Goal: Contribute content

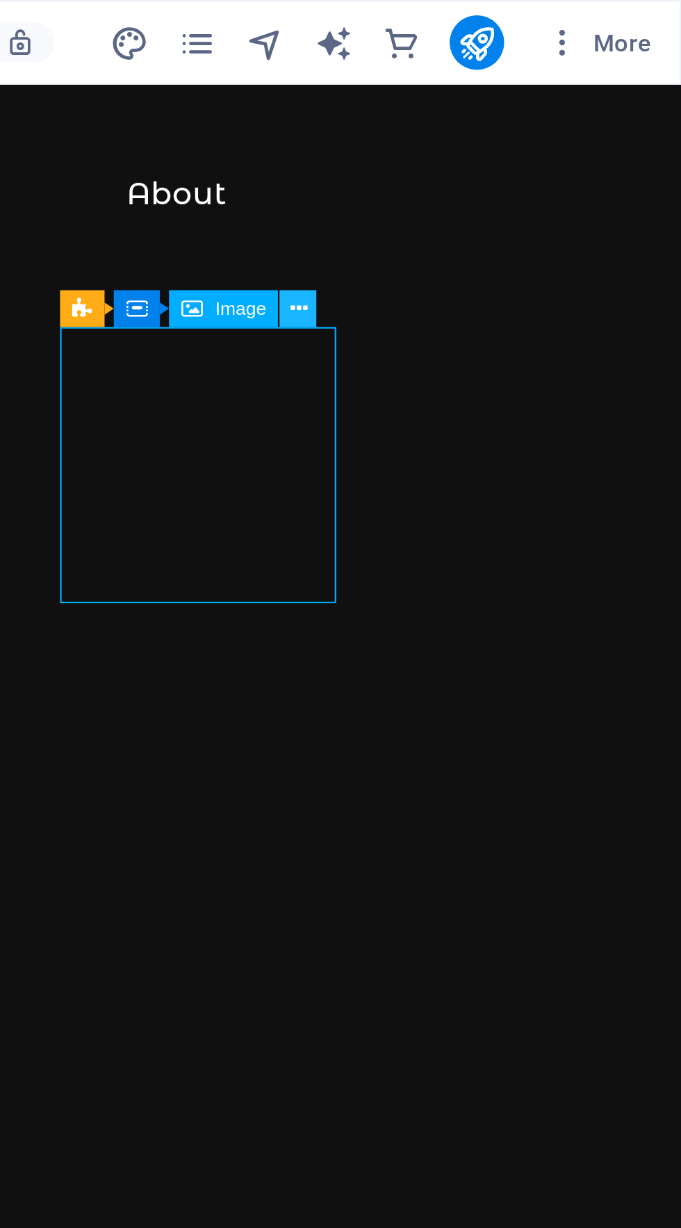
click at [523, 122] on icon at bounding box center [524, 126] width 7 height 13
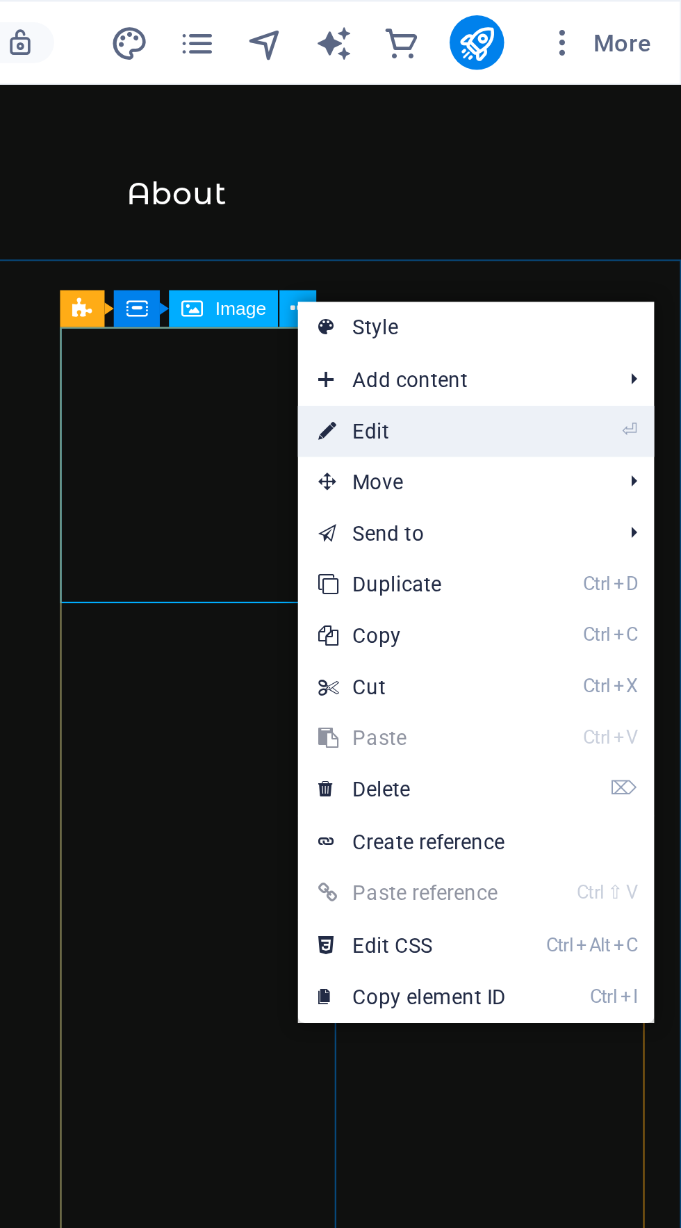
click at [565, 173] on link "⏎ Edit" at bounding box center [571, 175] width 93 height 21
select select "%"
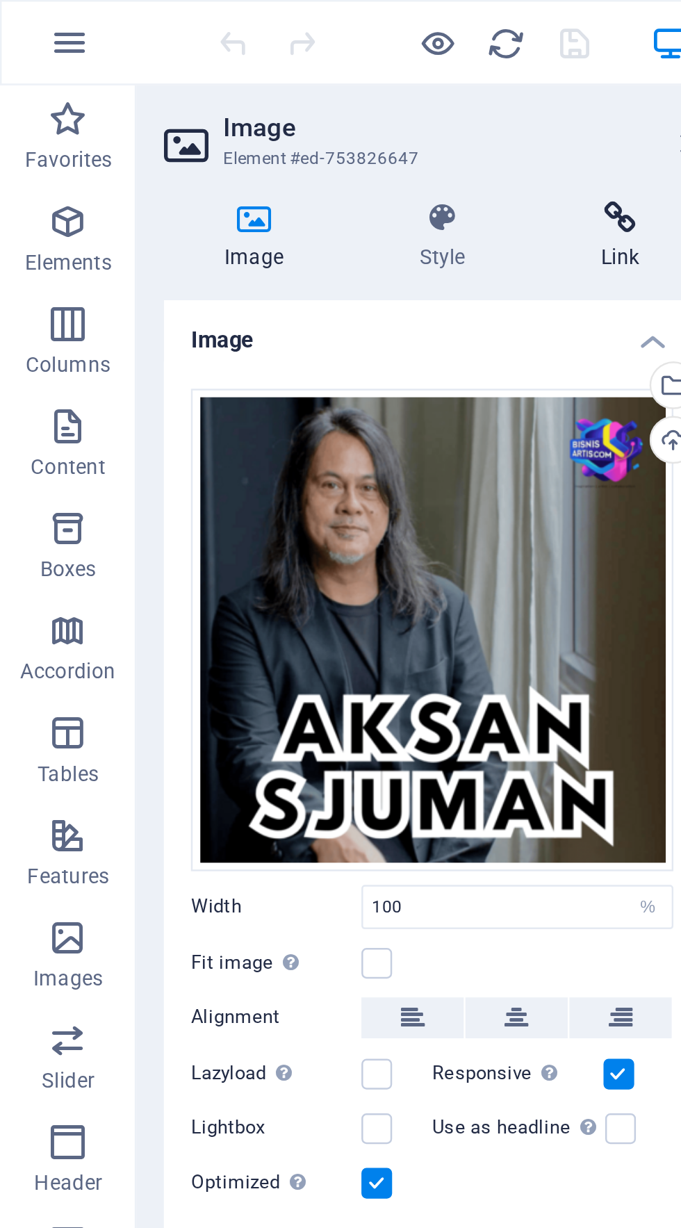
click at [253, 97] on h4 "Link" at bounding box center [252, 96] width 65 height 29
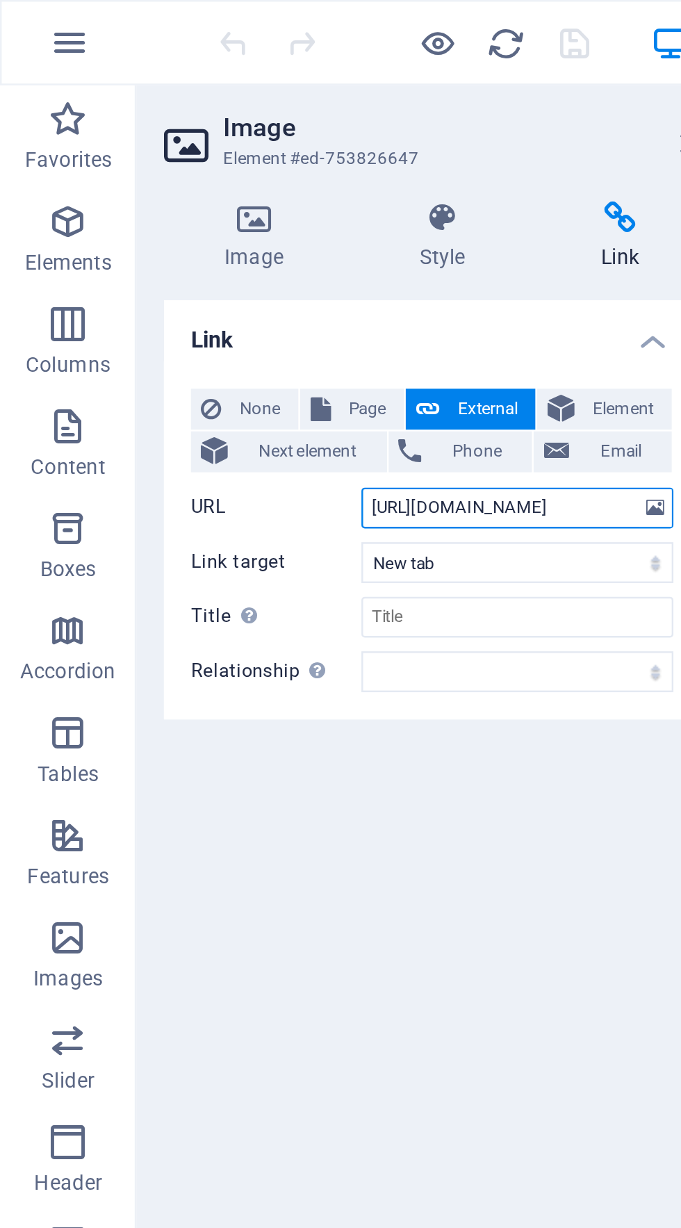
click at [209, 210] on input "[URL][DOMAIN_NAME]" at bounding box center [210, 207] width 127 height 17
paste input ".be/3ew5WJzEbpg?si=SwjVL6OdWWDtw2Ph"
type input "[URL][DOMAIN_NAME]"
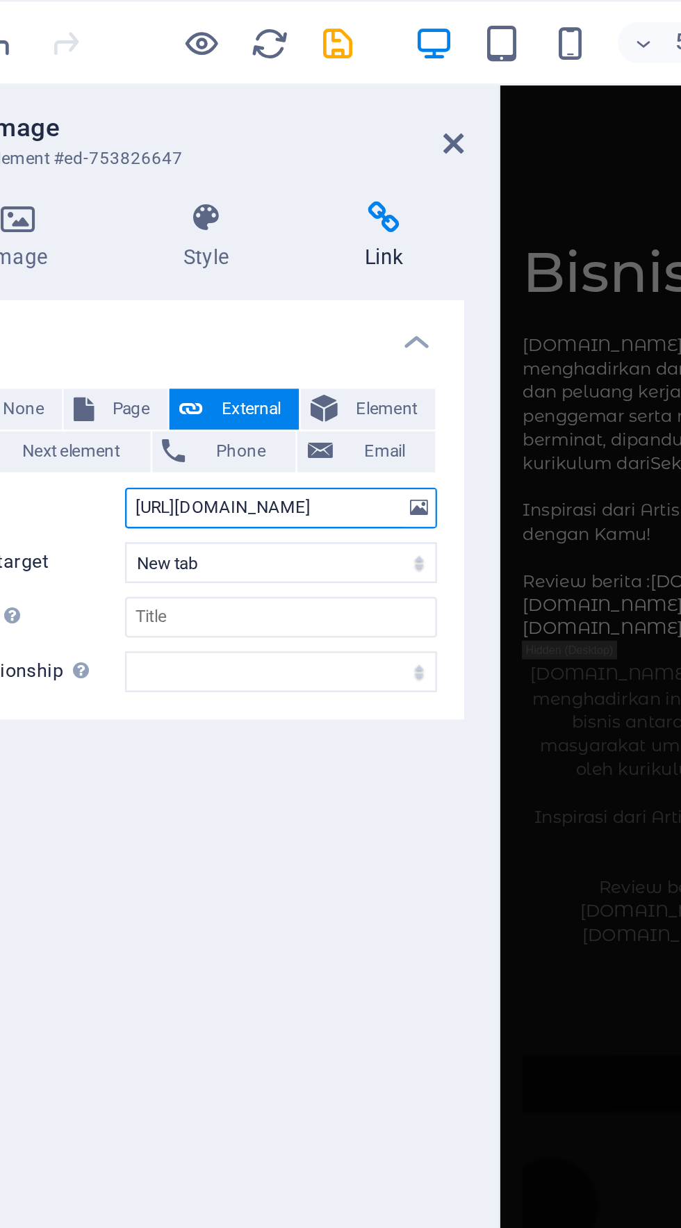
click at [297, 98] on div at bounding box center [298, 620] width 3 height 1171
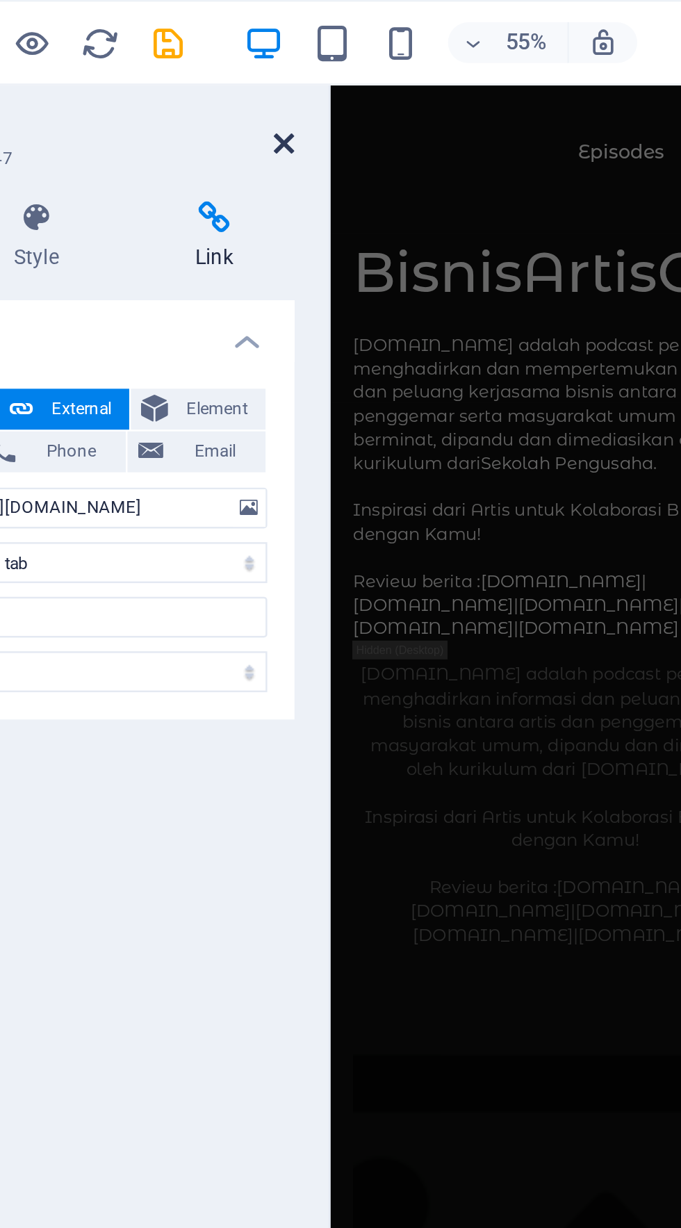
click at [277, 63] on icon at bounding box center [281, 58] width 8 height 11
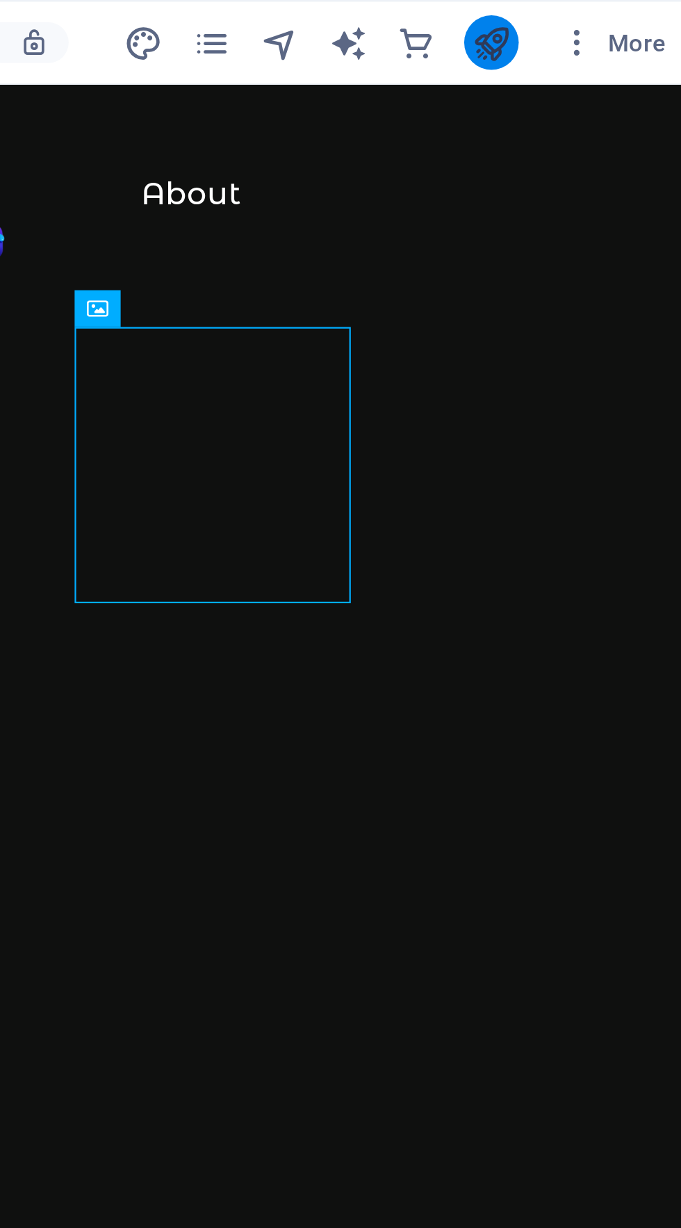
click at [604, 19] on icon "publish" at bounding box center [597, 18] width 16 height 16
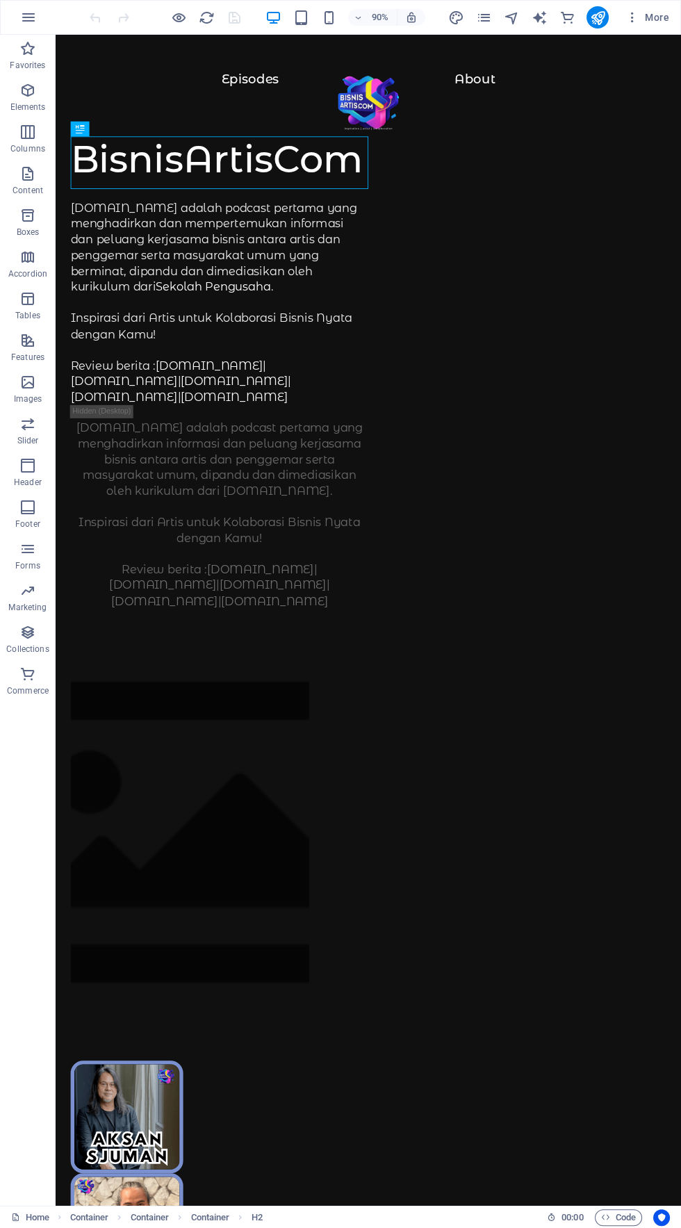
click at [197, 1174] on figure at bounding box center [134, 1236] width 125 height 125
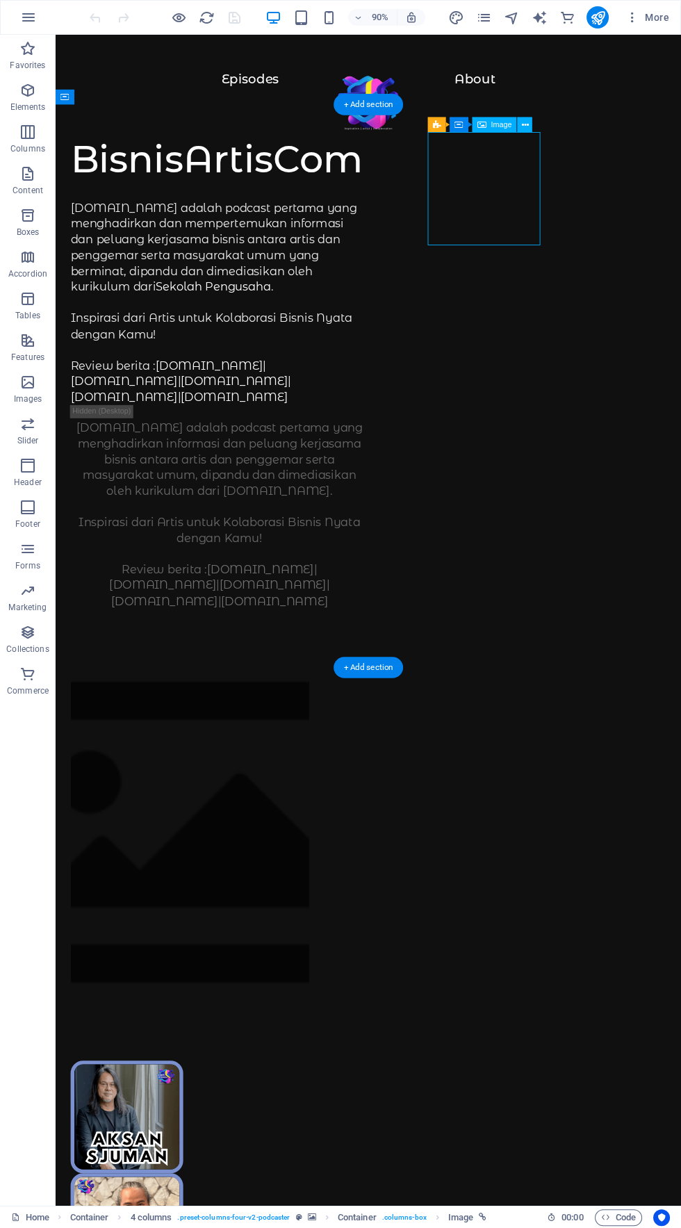
scroll to position [1, 0]
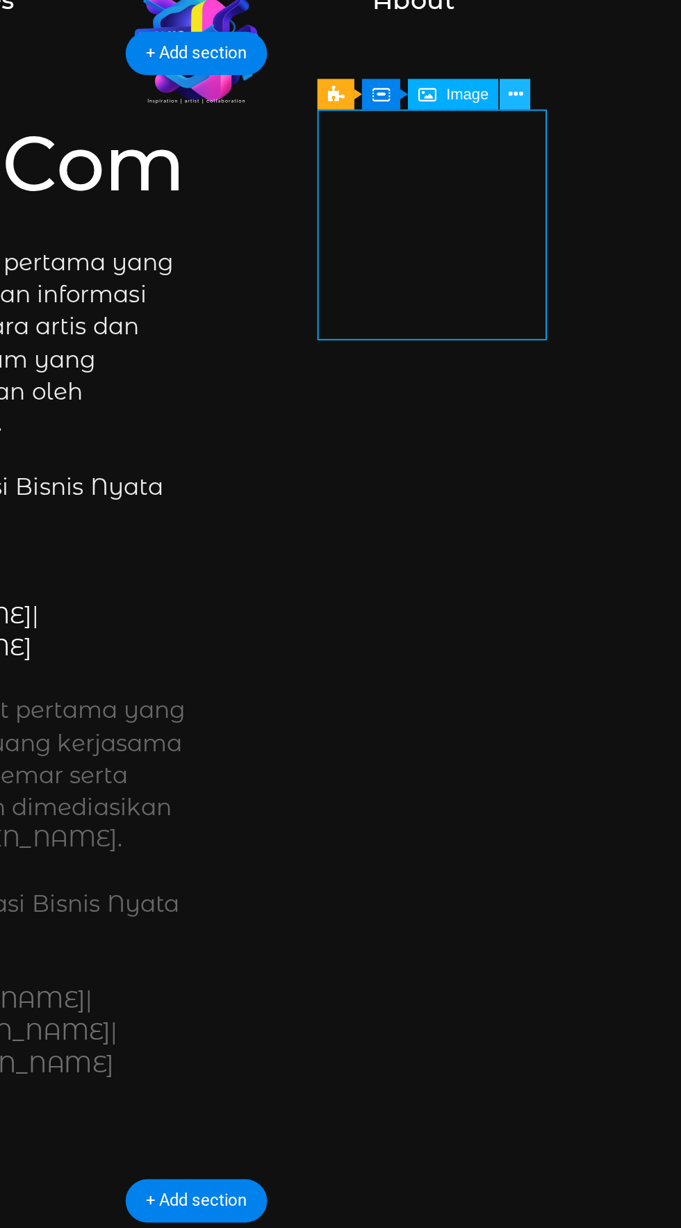
click at [529, 125] on button at bounding box center [525, 124] width 15 height 15
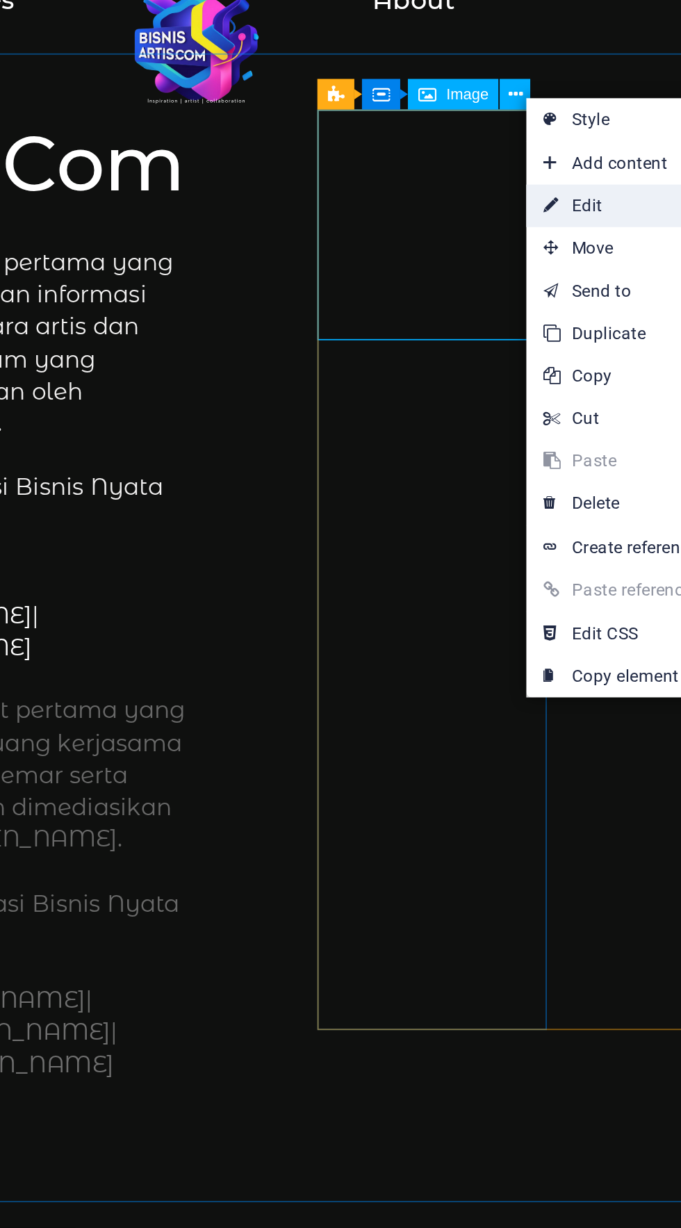
click at [577, 179] on link "⏎ Edit" at bounding box center [576, 179] width 93 height 21
select select "%"
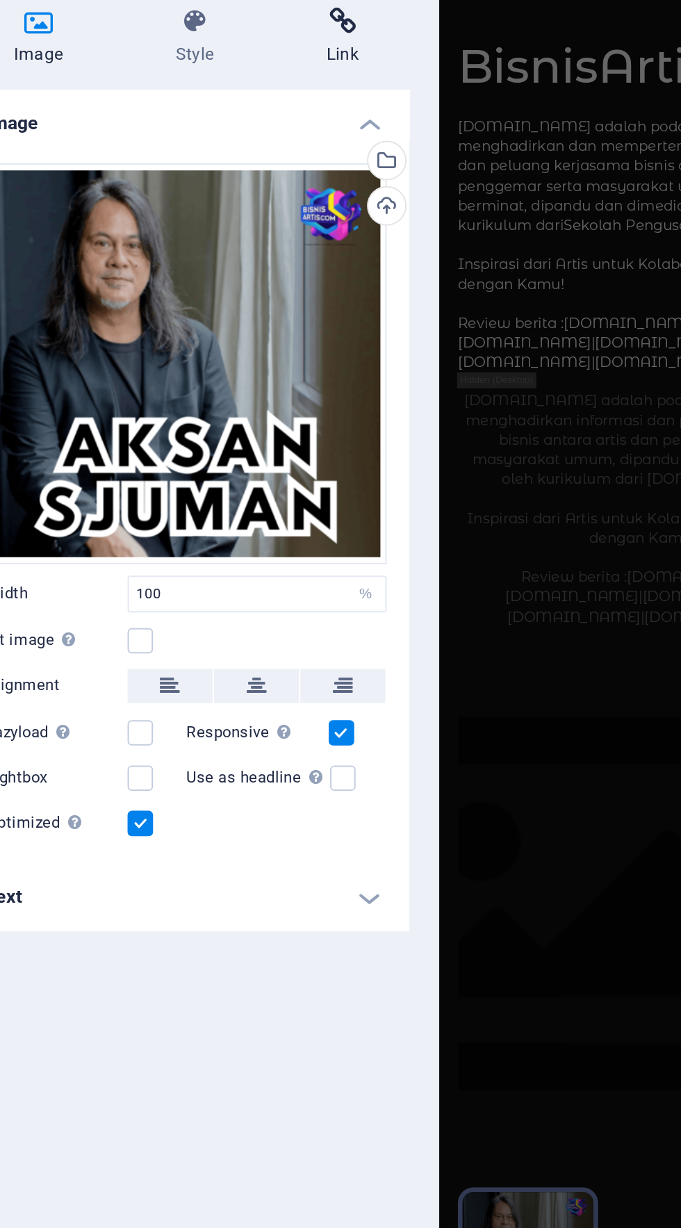
click at [265, 104] on h4 "Link" at bounding box center [252, 96] width 65 height 29
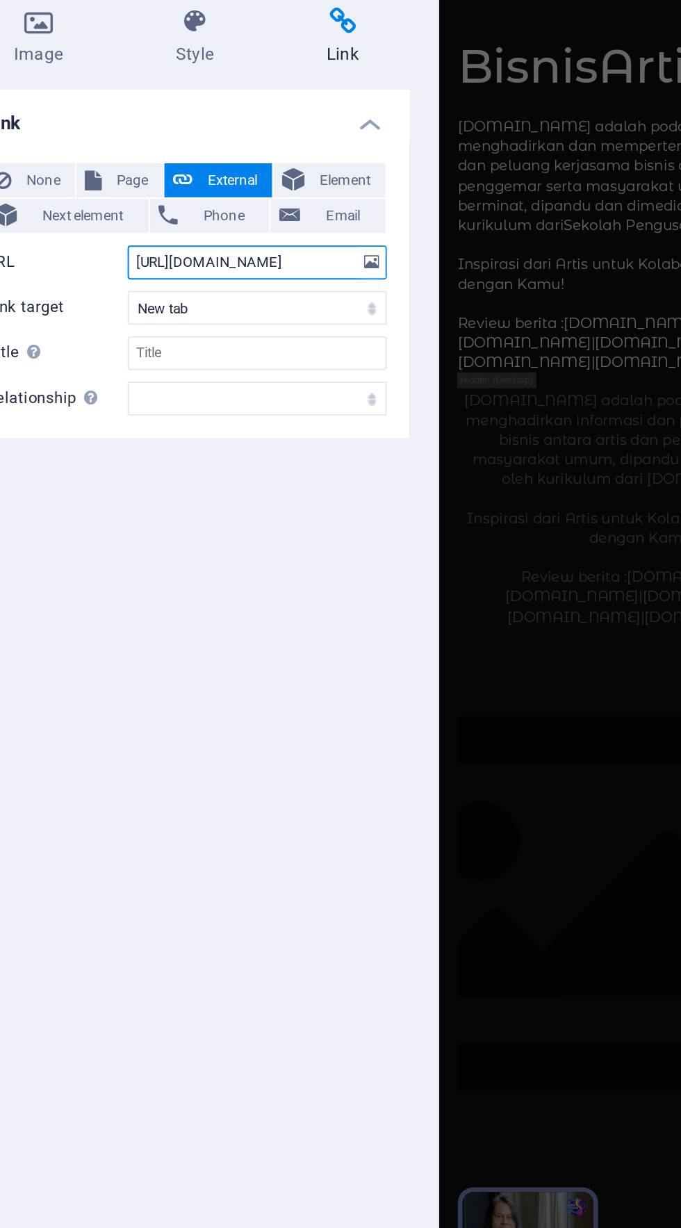
click at [217, 208] on input "[URL][DOMAIN_NAME]" at bounding box center [210, 207] width 127 height 17
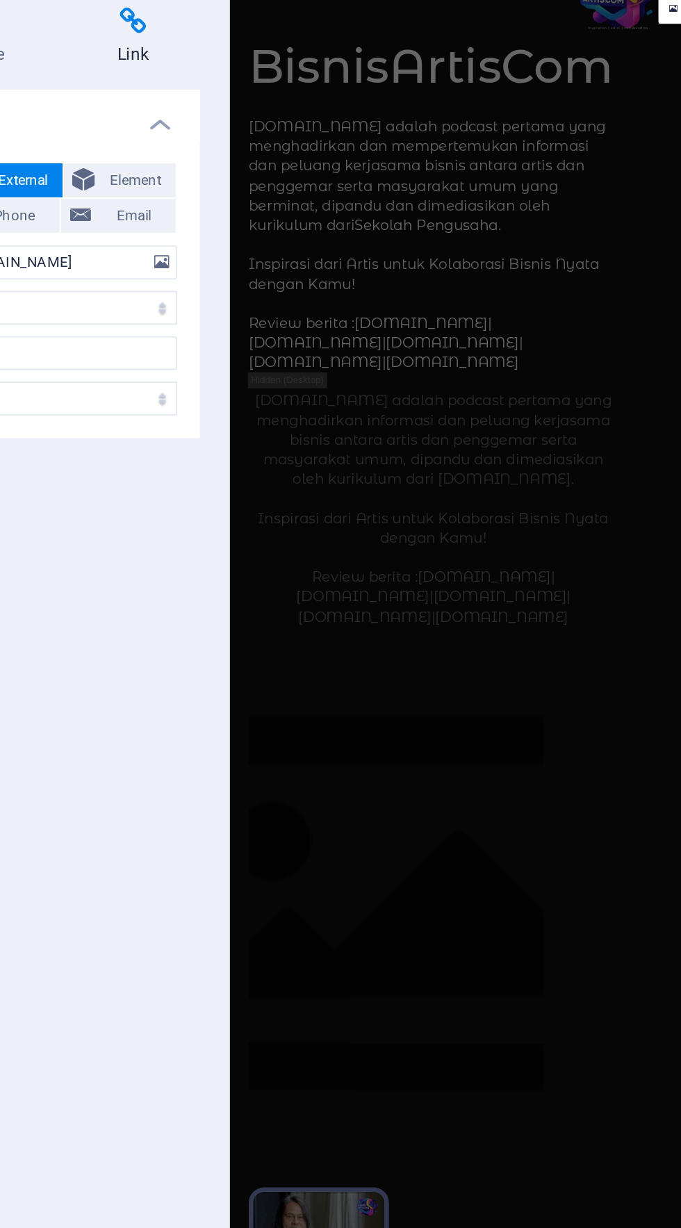
click at [266, 360] on div "Link None Page External Element Next element Phone Email Page Home Legal Notice…" at bounding box center [176, 658] width 219 height 1072
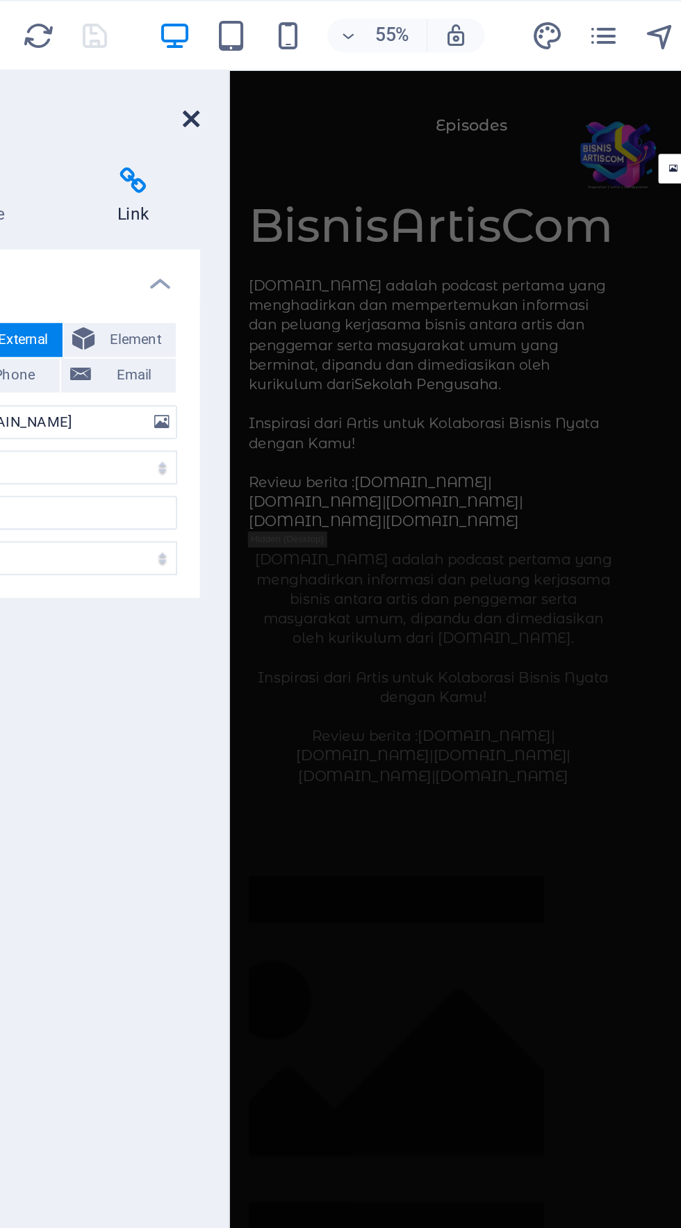
click at [282, 58] on icon at bounding box center [281, 58] width 8 height 11
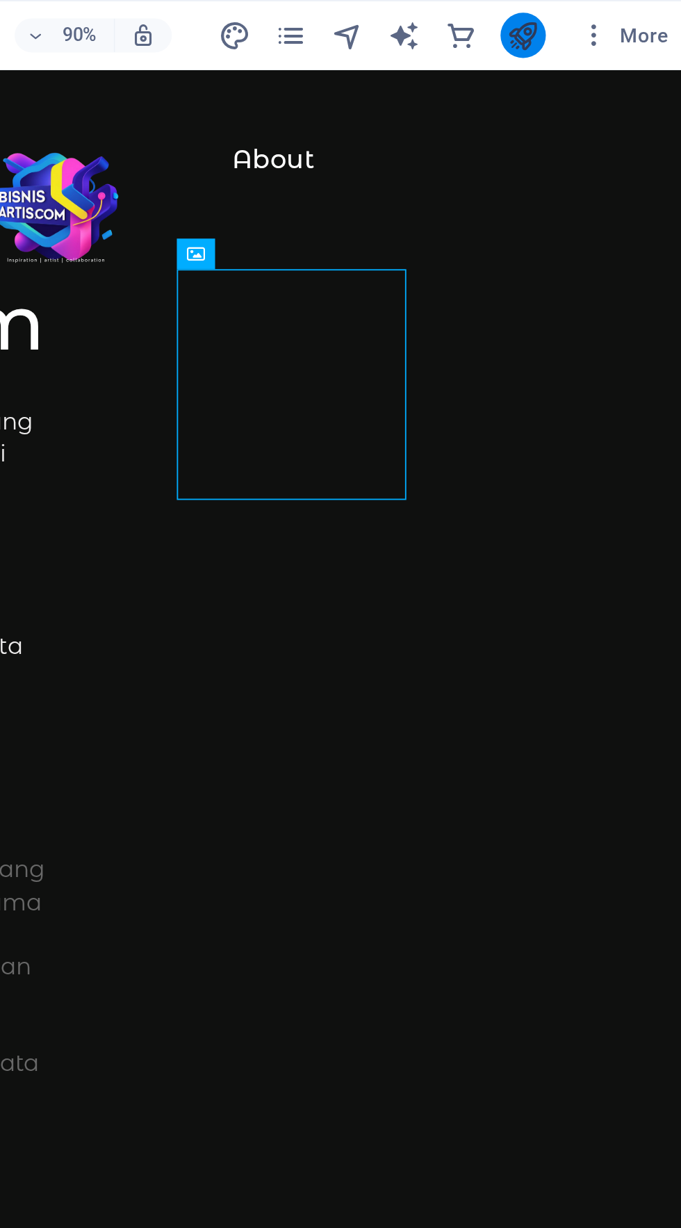
click at [606, 21] on button "publish" at bounding box center [597, 17] width 22 height 22
